Goal: Task Accomplishment & Management: Use online tool/utility

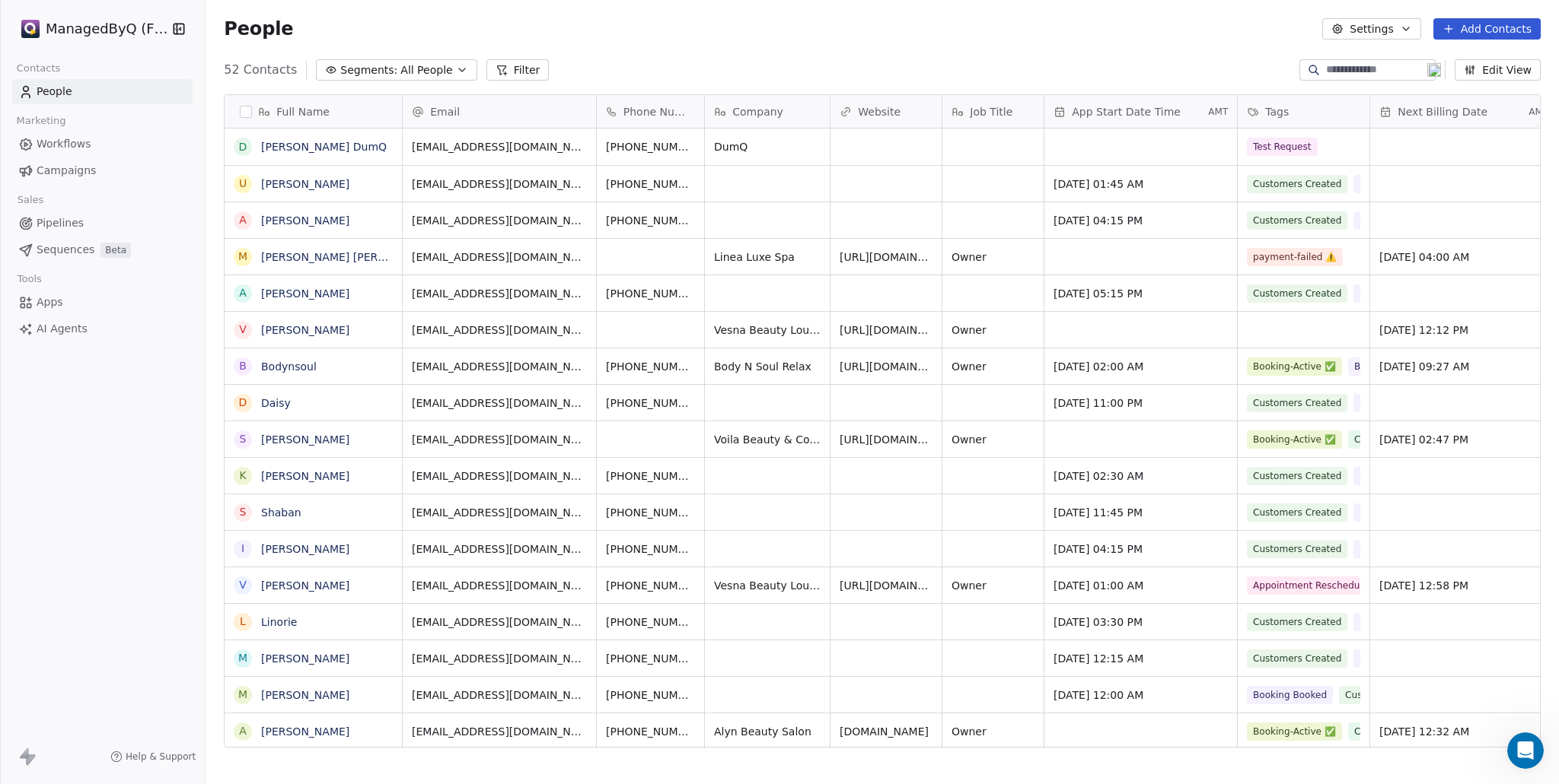
scroll to position [679, 1341]
click at [67, 142] on span "Workflows" at bounding box center [64, 144] width 55 height 16
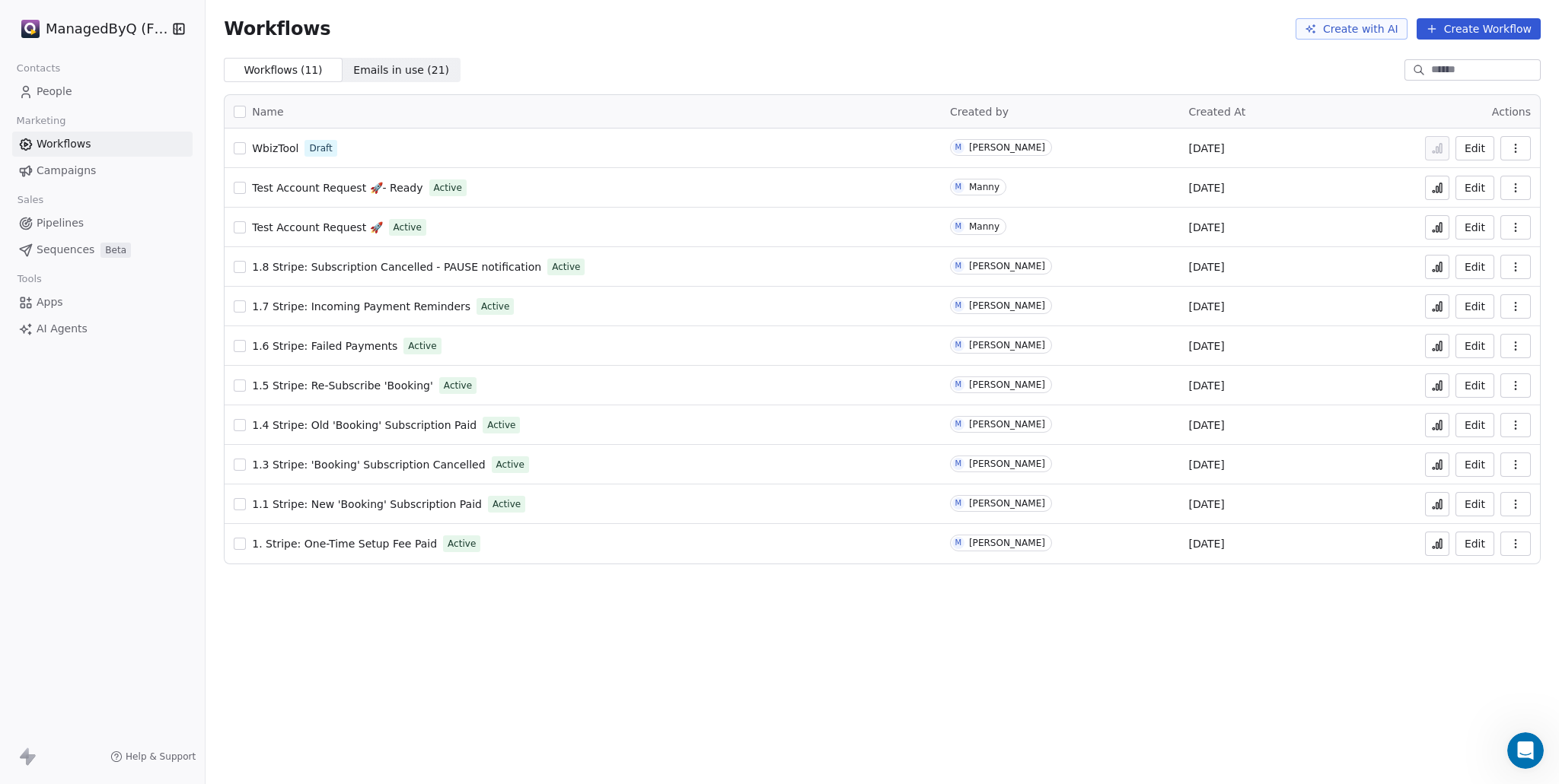
click at [65, 331] on span "AI Agents" at bounding box center [61, 328] width 51 height 16
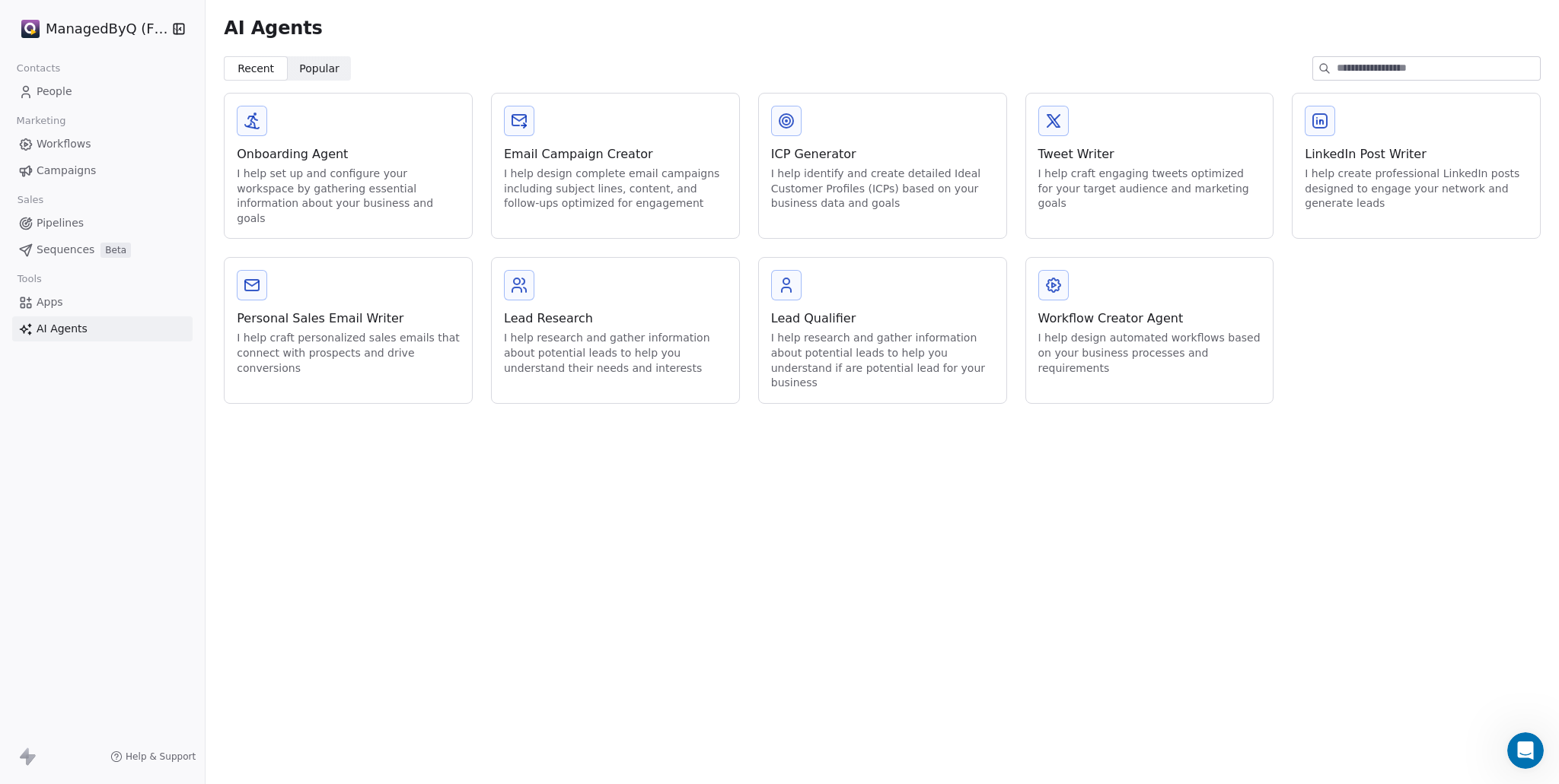
click at [68, 302] on link "Apps" at bounding box center [102, 302] width 180 height 25
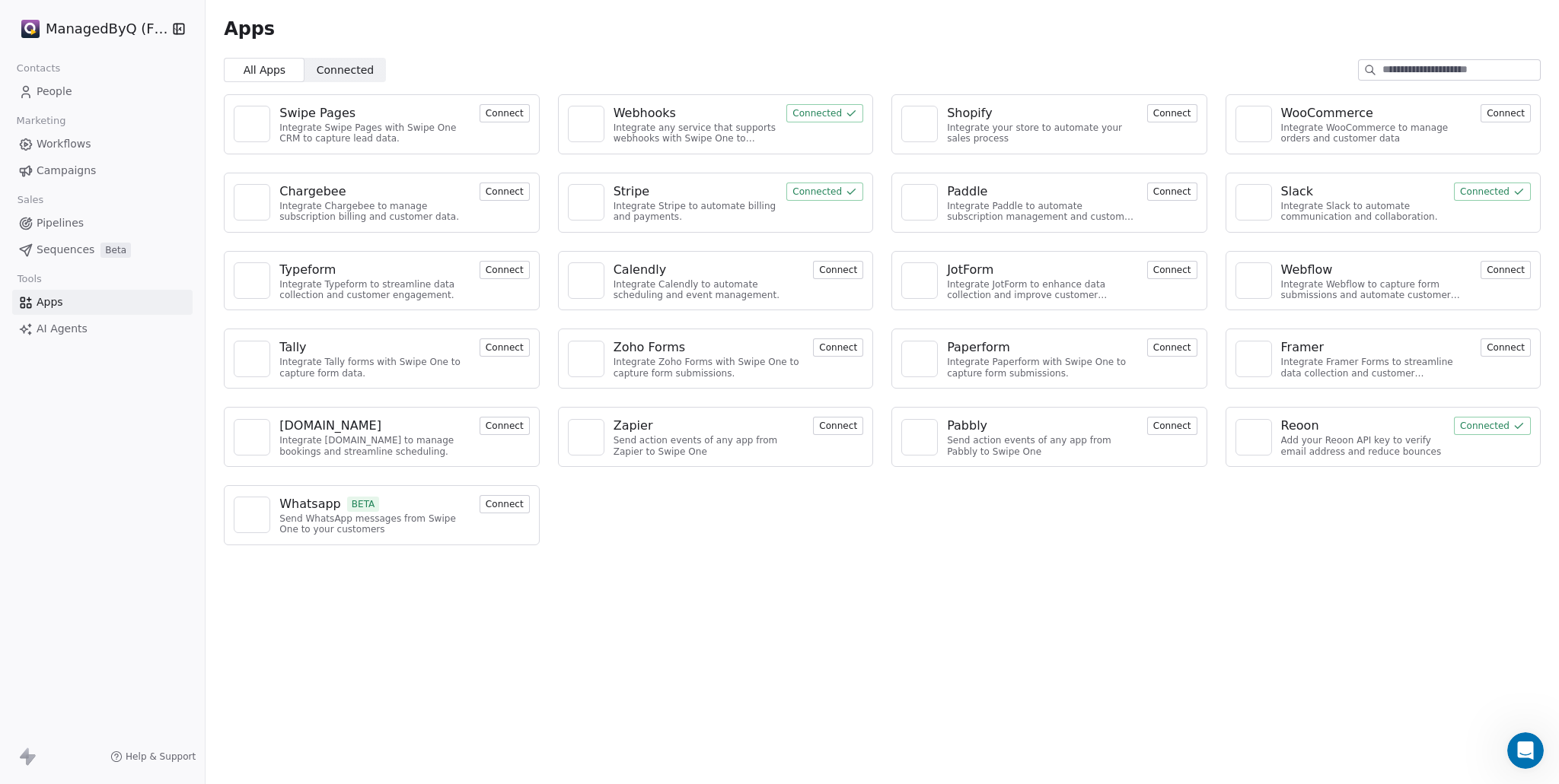
click at [1247, 626] on div "Apps All Apps All Apps Connected Connected Swipe Pages Integrate Swipe Pages wi…" at bounding box center [882, 392] width 1353 height 784
paste textarea
type textarea "**********"
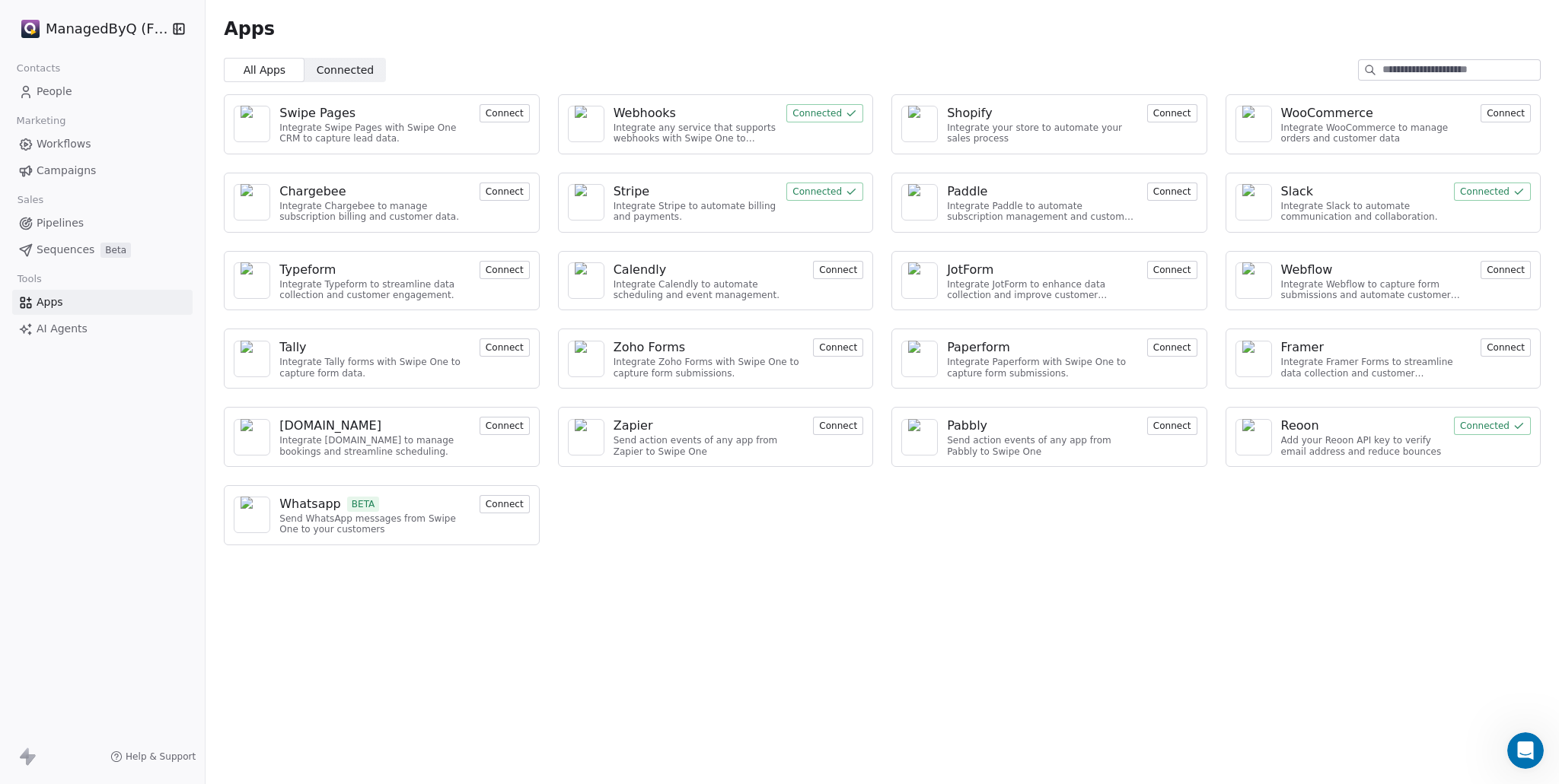
drag, startPoint x: 495, startPoint y: 332, endPoint x: 927, endPoint y: 336, distance: 432.0
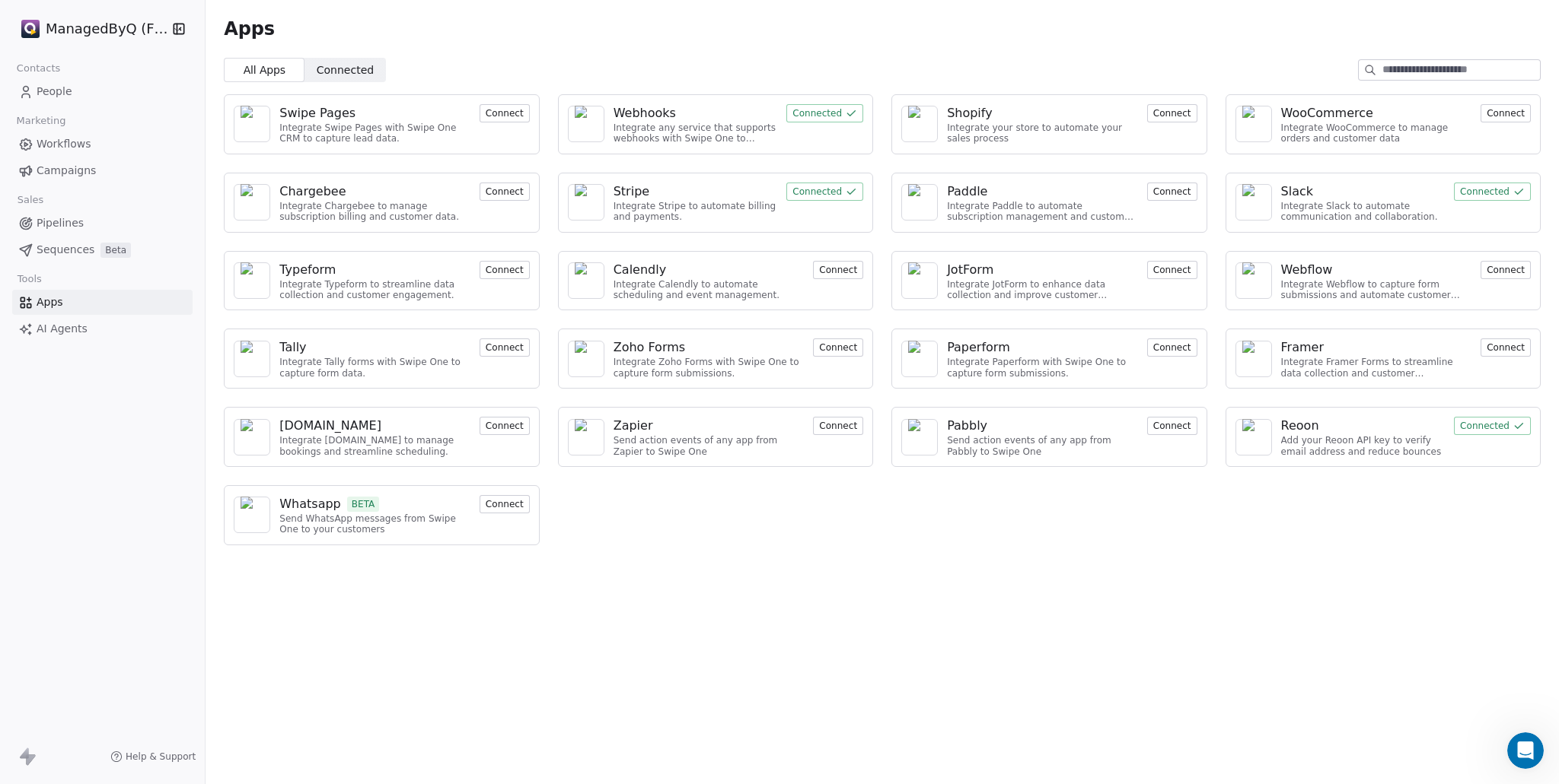
type textarea "*"
paste textarea
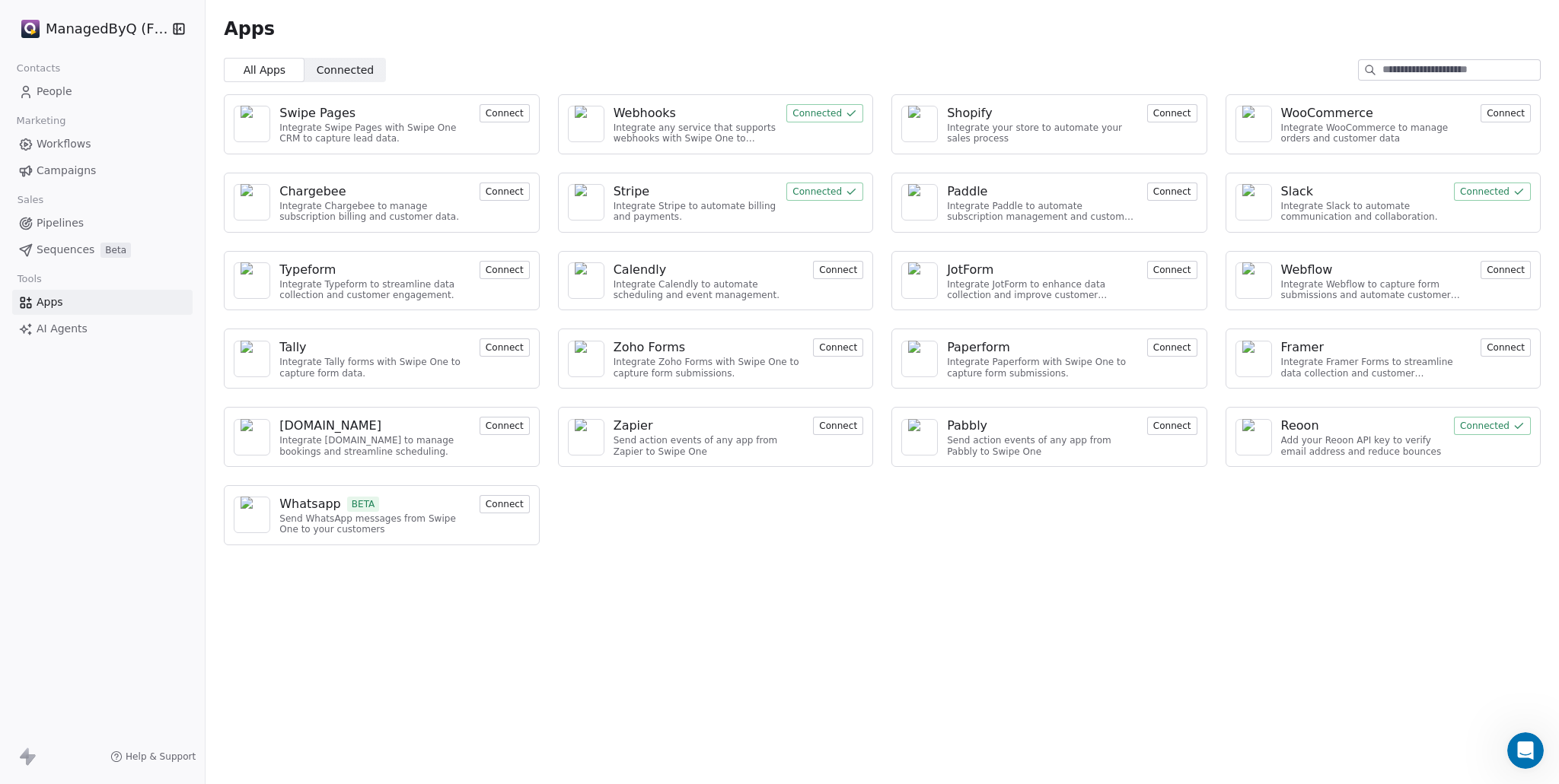
type textarea "**********"
drag, startPoint x: 338, startPoint y: 497, endPoint x: 532, endPoint y: 498, distance: 194.0
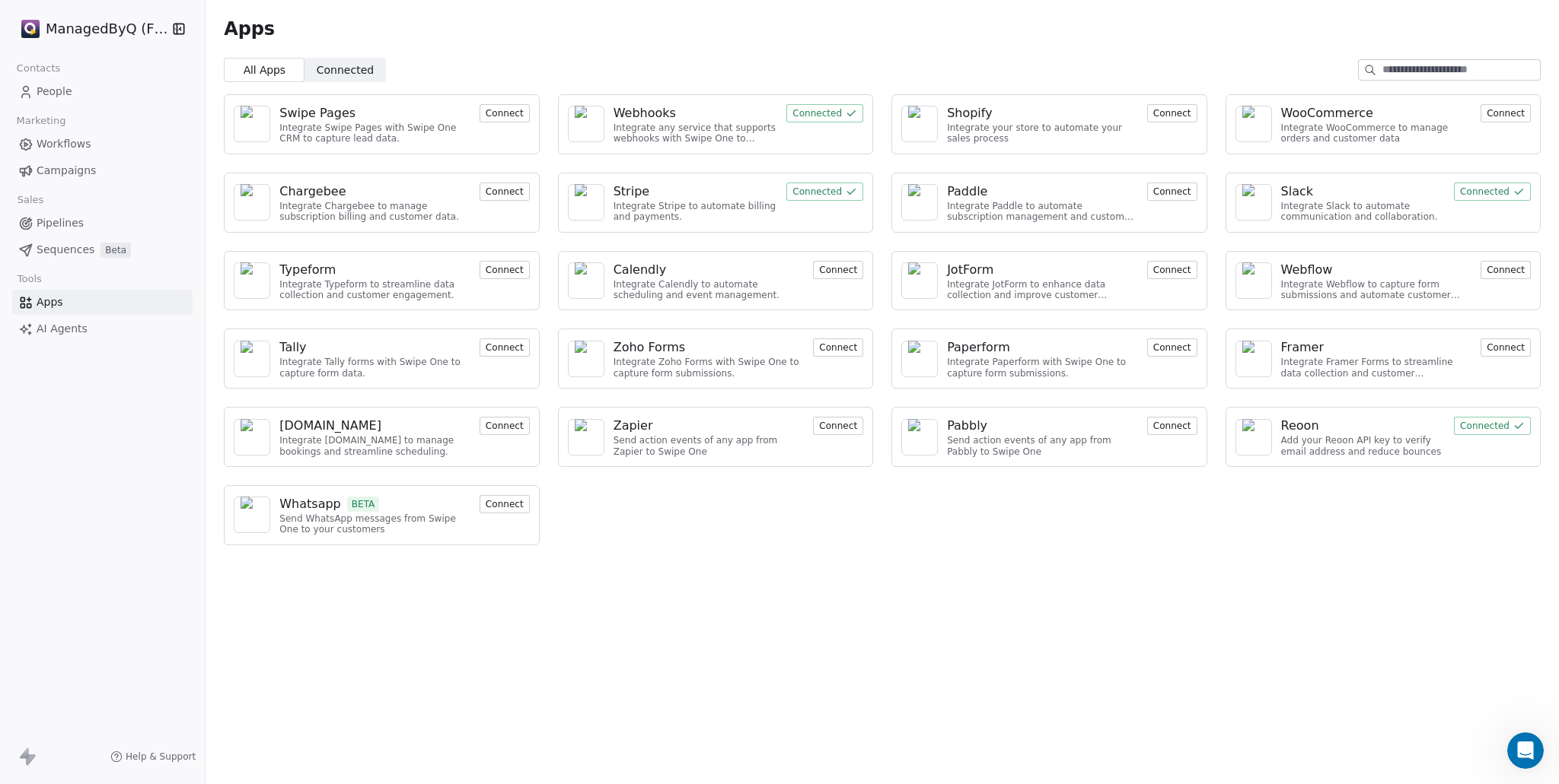
drag, startPoint x: 341, startPoint y: 402, endPoint x: 526, endPoint y: 419, distance: 185.8
type textarea "******"
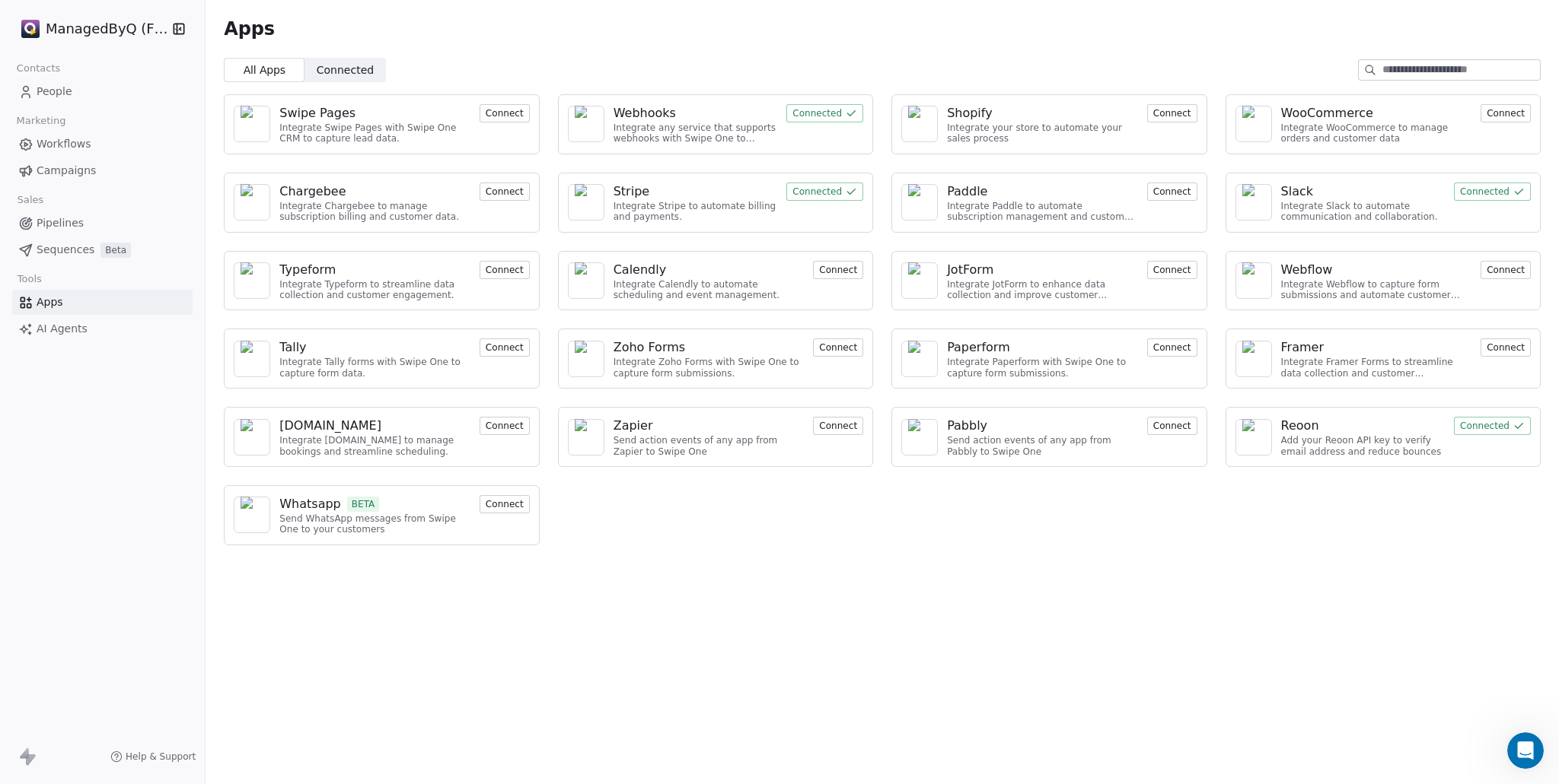
drag, startPoint x: 339, startPoint y: 438, endPoint x: 735, endPoint y: 445, distance: 396.1
copy li "Send HTTP POST to SwipeOne webhook URL with booking data"
drag, startPoint x: 1065, startPoint y: 66, endPoint x: 1134, endPoint y: 96, distance: 75.2
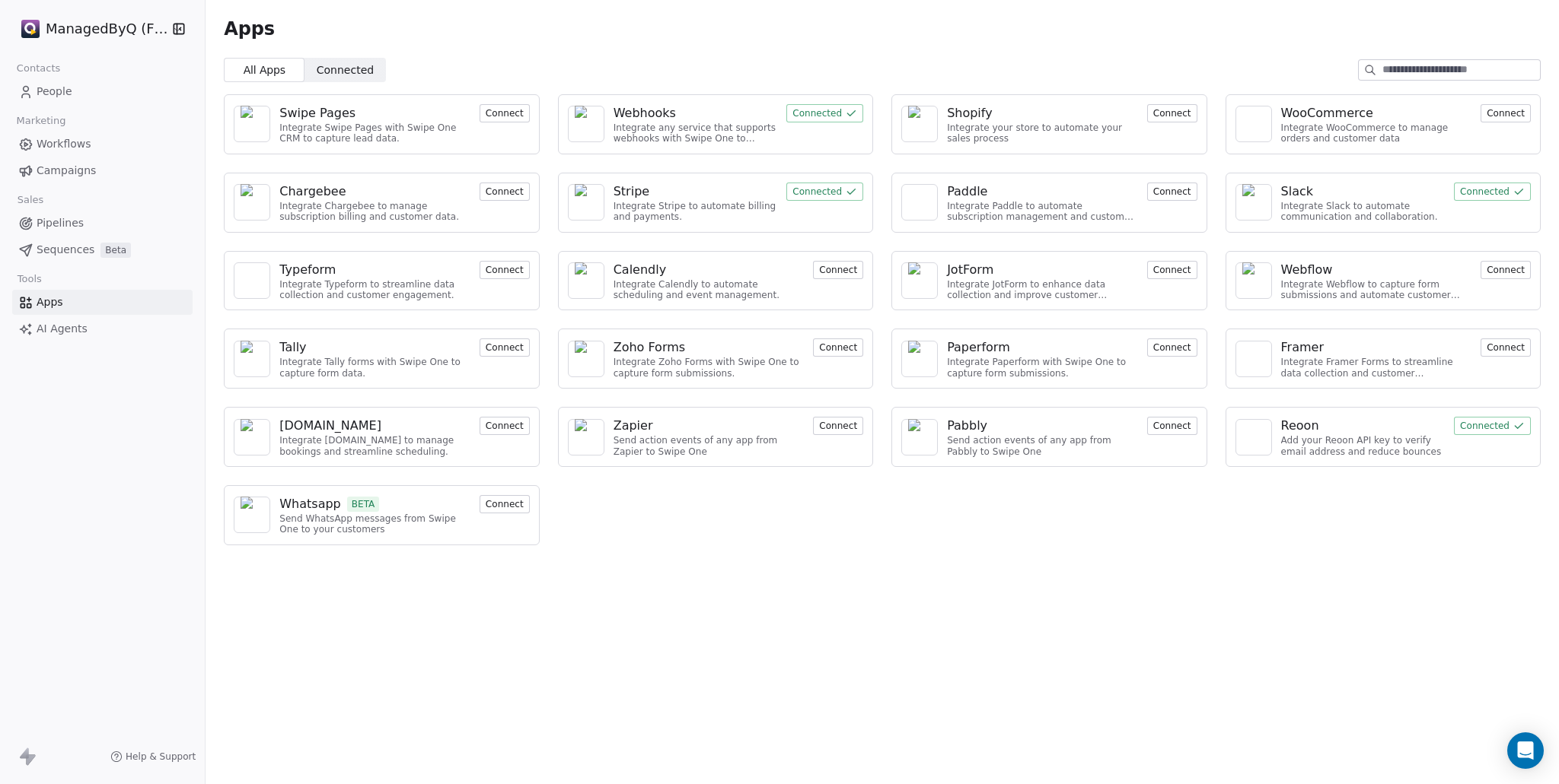
click at [673, 105] on div "Webhooks" at bounding box center [696, 113] width 165 height 18
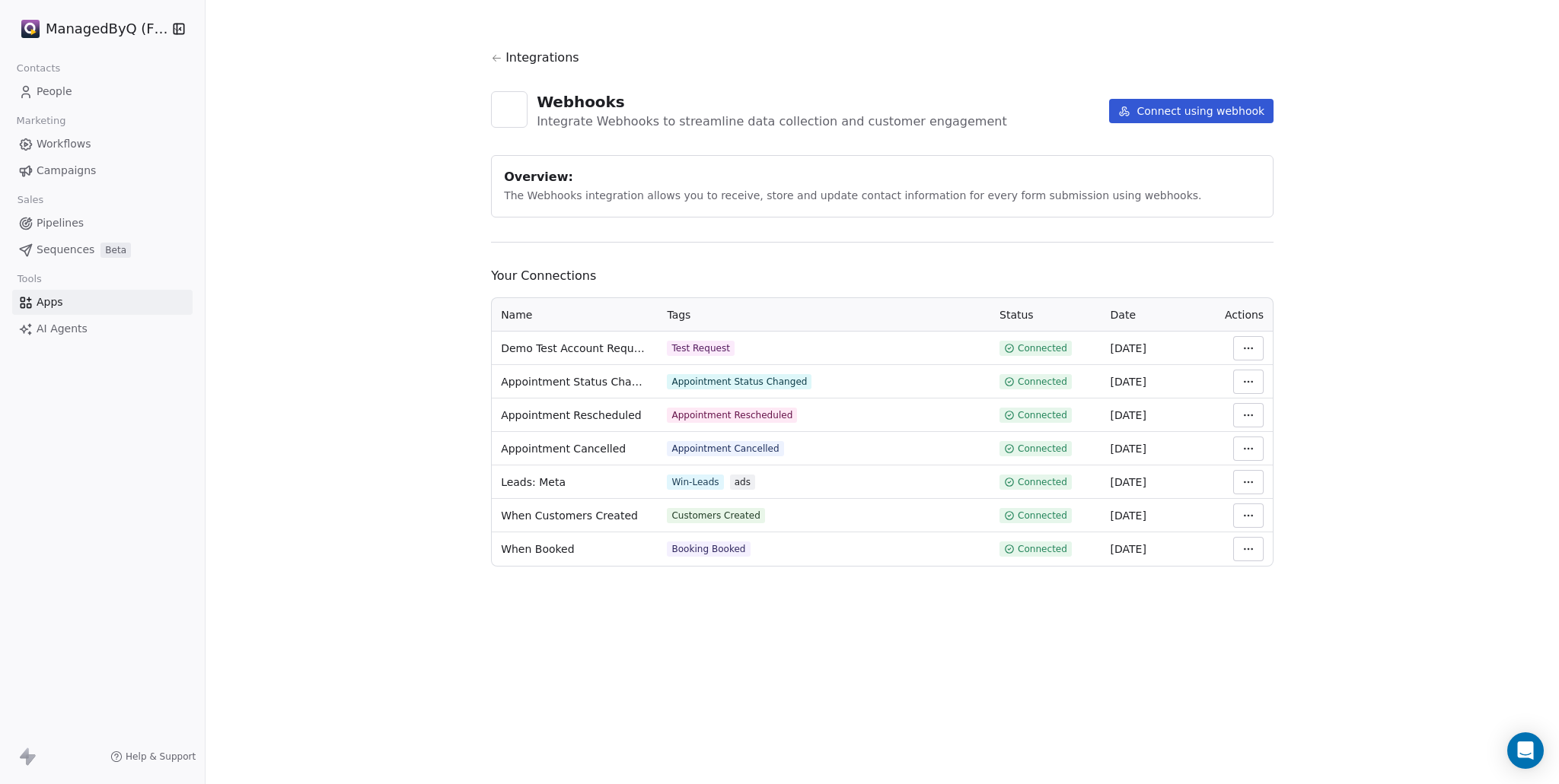
click at [1184, 110] on button "Connect using webhook" at bounding box center [1191, 110] width 165 height 24
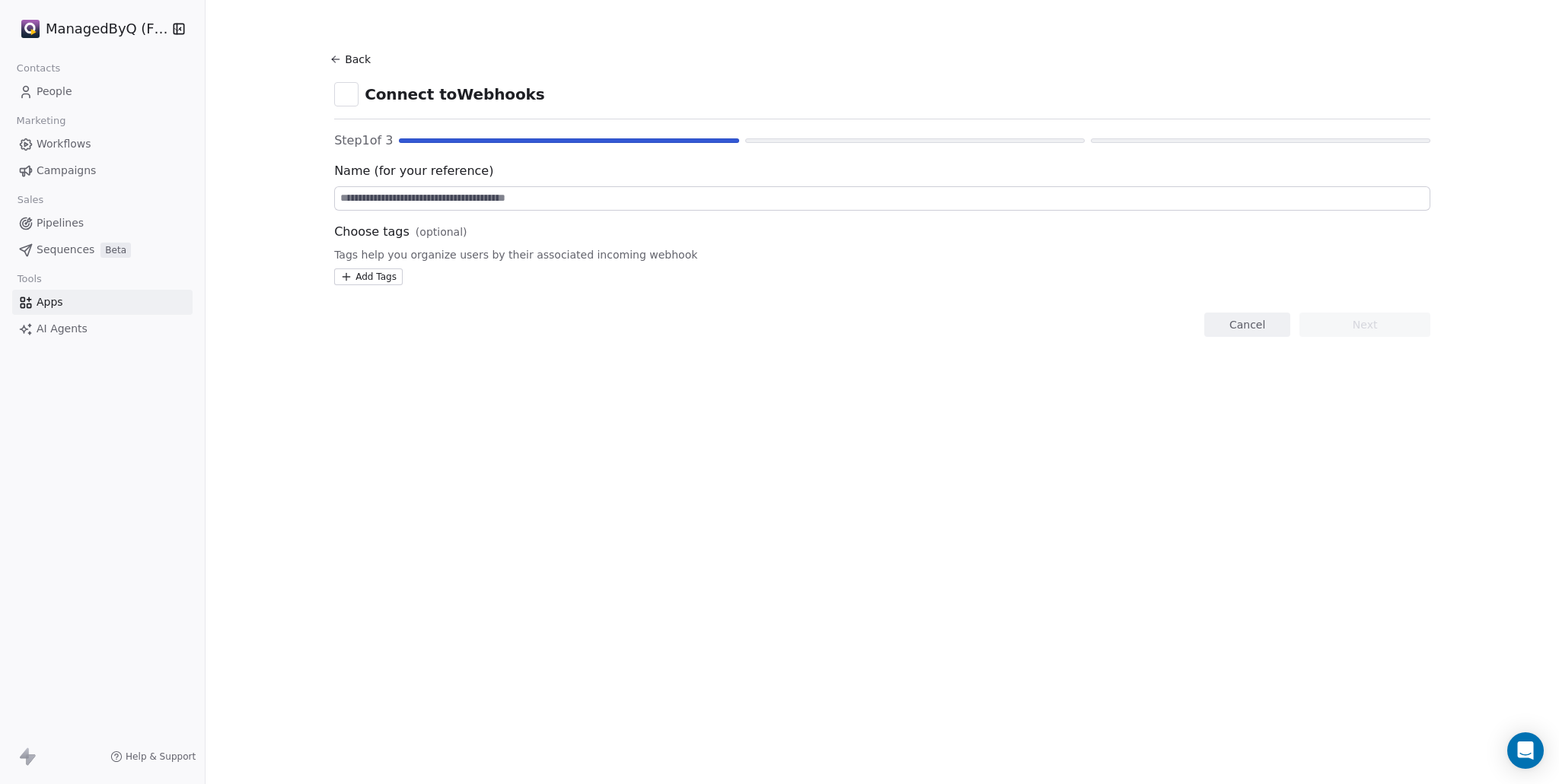
click at [328, 59] on button "Back" at bounding box center [352, 59] width 49 height 27
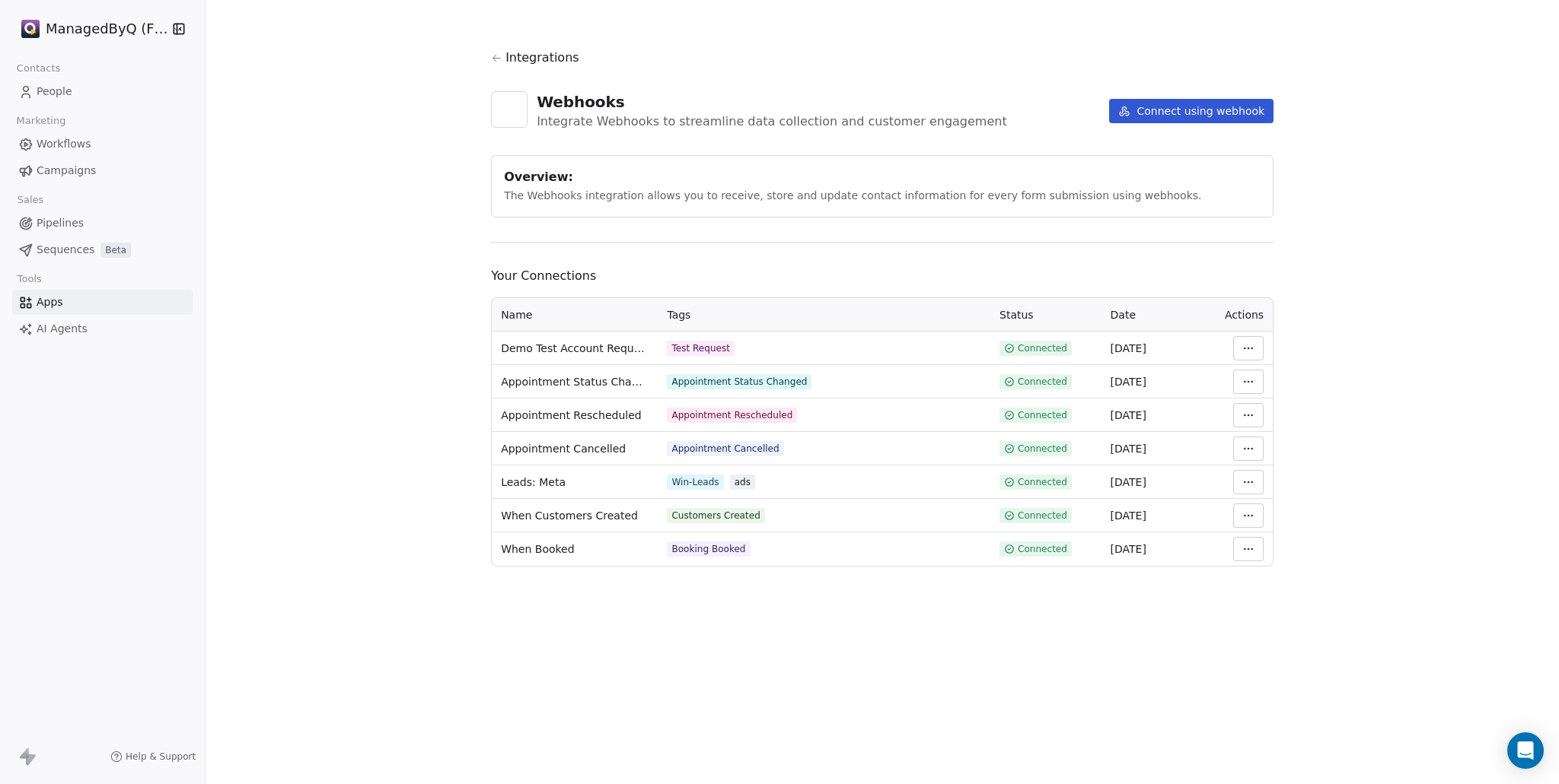
click at [1212, 111] on button "Connect using webhook" at bounding box center [1191, 110] width 165 height 24
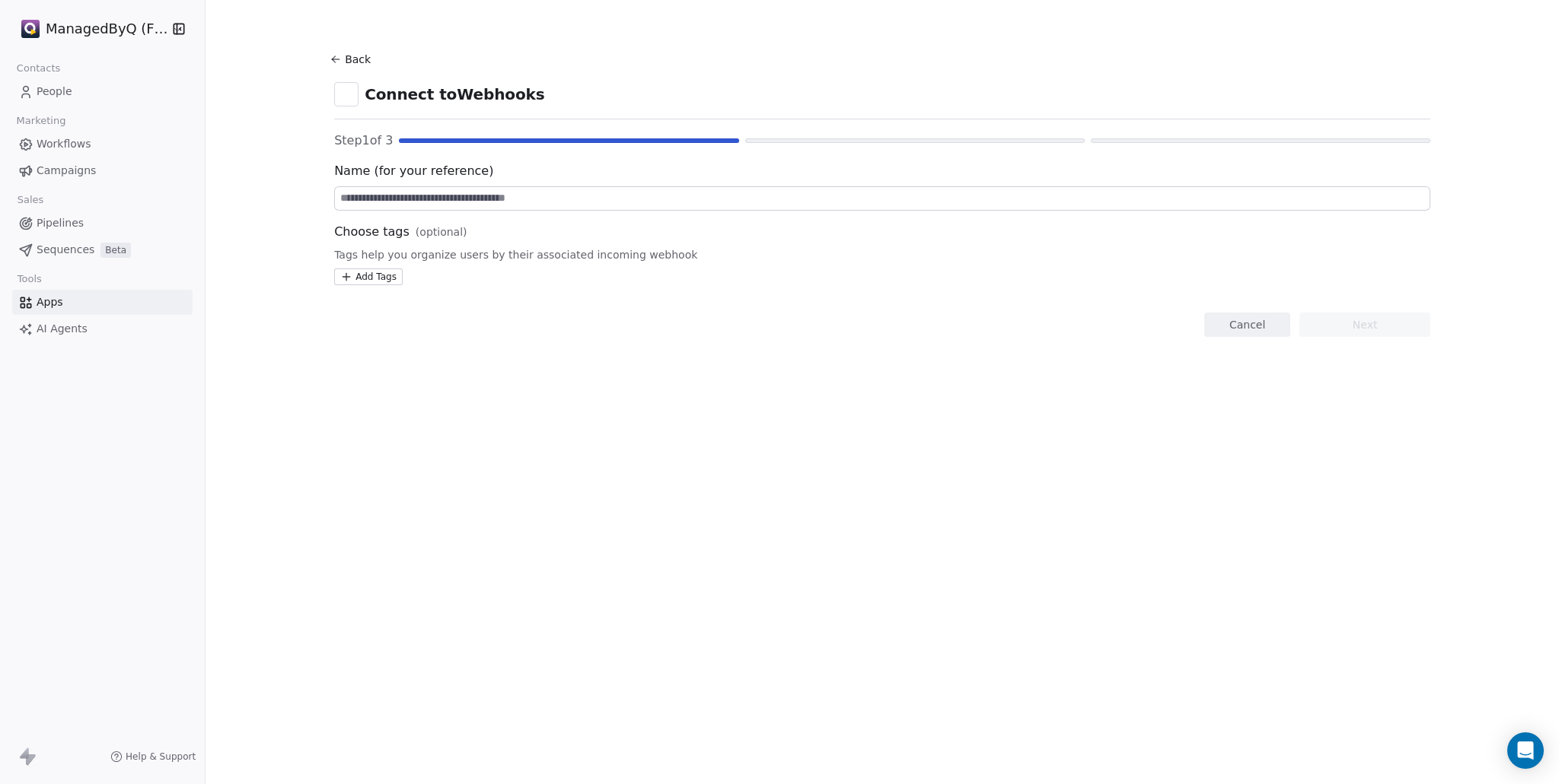
click at [376, 203] on input at bounding box center [882, 198] width 1094 height 22
click at [418, 206] on input at bounding box center [882, 198] width 1094 height 22
paste input "**********"
type input "**********"
click at [1350, 326] on button "Next" at bounding box center [1365, 324] width 131 height 24
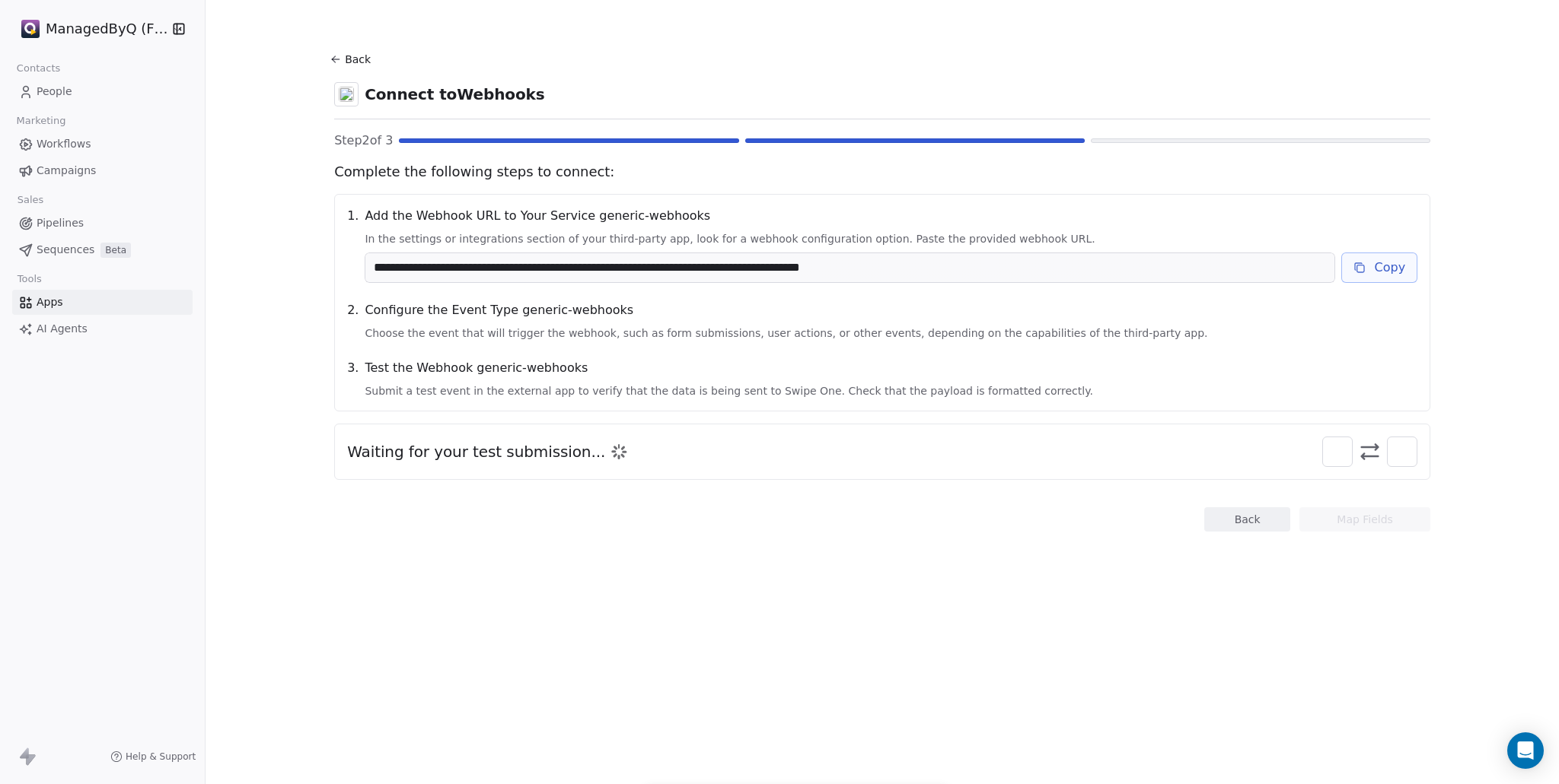
click at [1388, 267] on button "Copy" at bounding box center [1379, 267] width 76 height 31
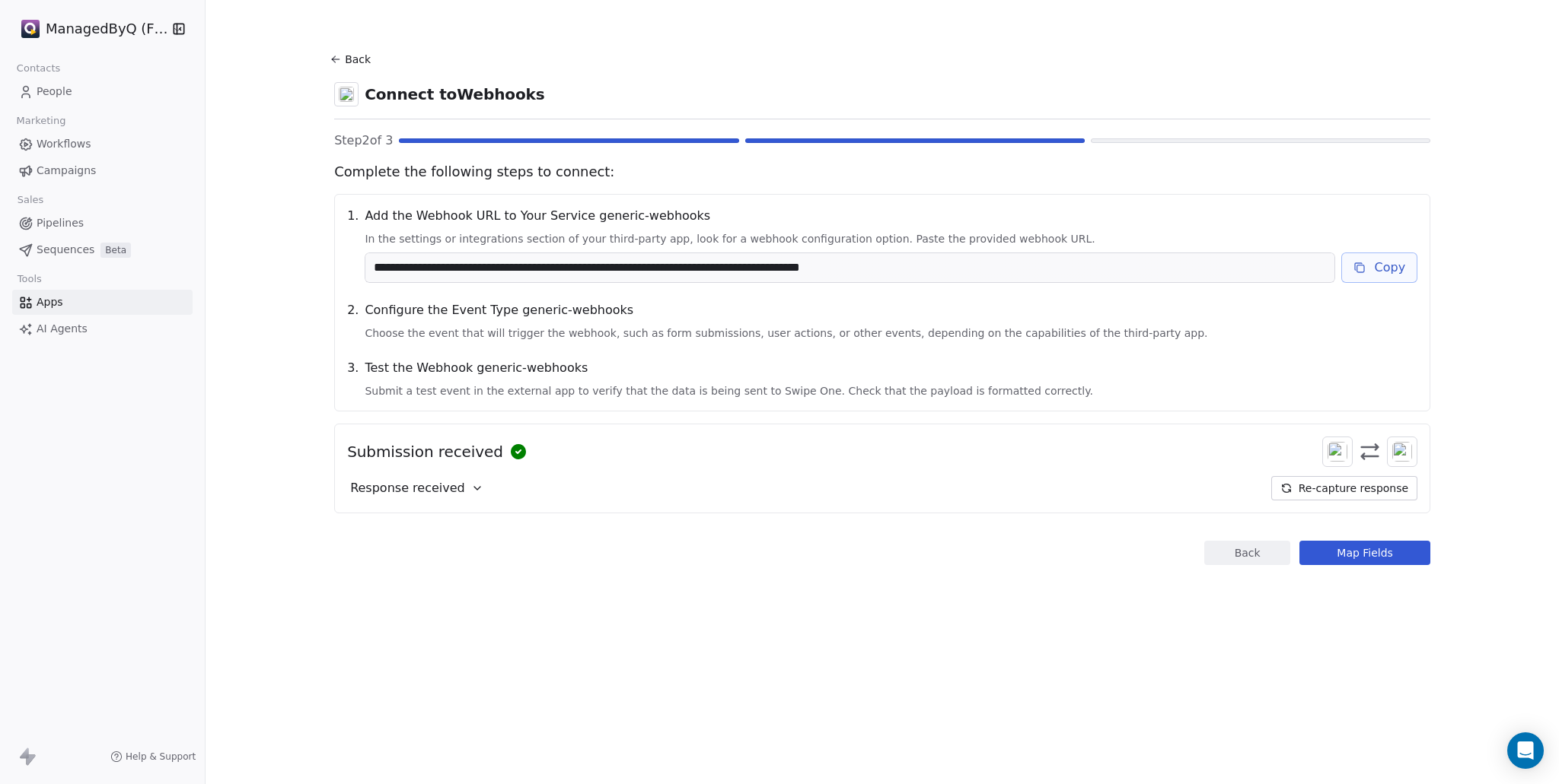
click at [1375, 557] on button "Map Fields" at bounding box center [1365, 552] width 131 height 24
